Goal: Information Seeking & Learning: Check status

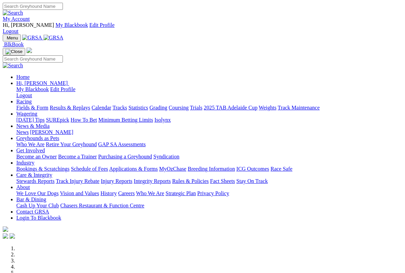
click at [32, 99] on link "Racing" at bounding box center [23, 102] width 15 height 6
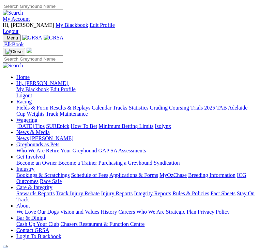
click at [5, 39] on img "Toggle navigation" at bounding box center [5, 39] width 0 height 0
click at [13, 34] on div "Menu BlkBook Home Hi, Rhonda My Blackbook Edit Profile Logout Fields & Form News" at bounding box center [129, 171] width 253 height 274
click at [32, 99] on link "Racing" at bounding box center [23, 102] width 15 height 6
click at [57, 111] on link "Results & Replays" at bounding box center [70, 108] width 41 height 6
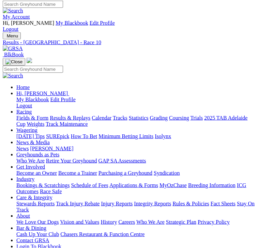
scroll to position [2, 0]
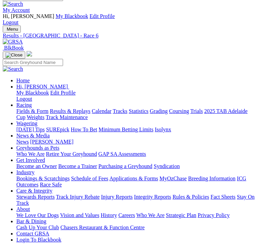
scroll to position [11, 0]
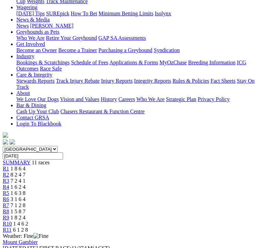
scroll to position [126, 0]
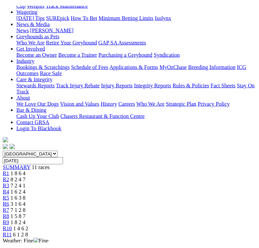
scroll to position [126, 0]
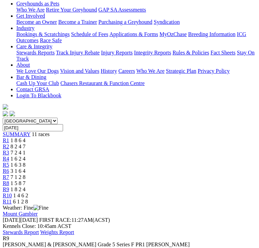
scroll to position [156, 0]
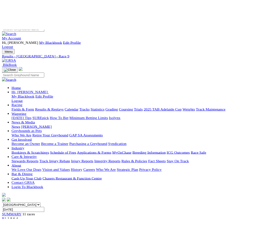
scroll to position [157, 0]
